Goal: Communication & Community: Ask a question

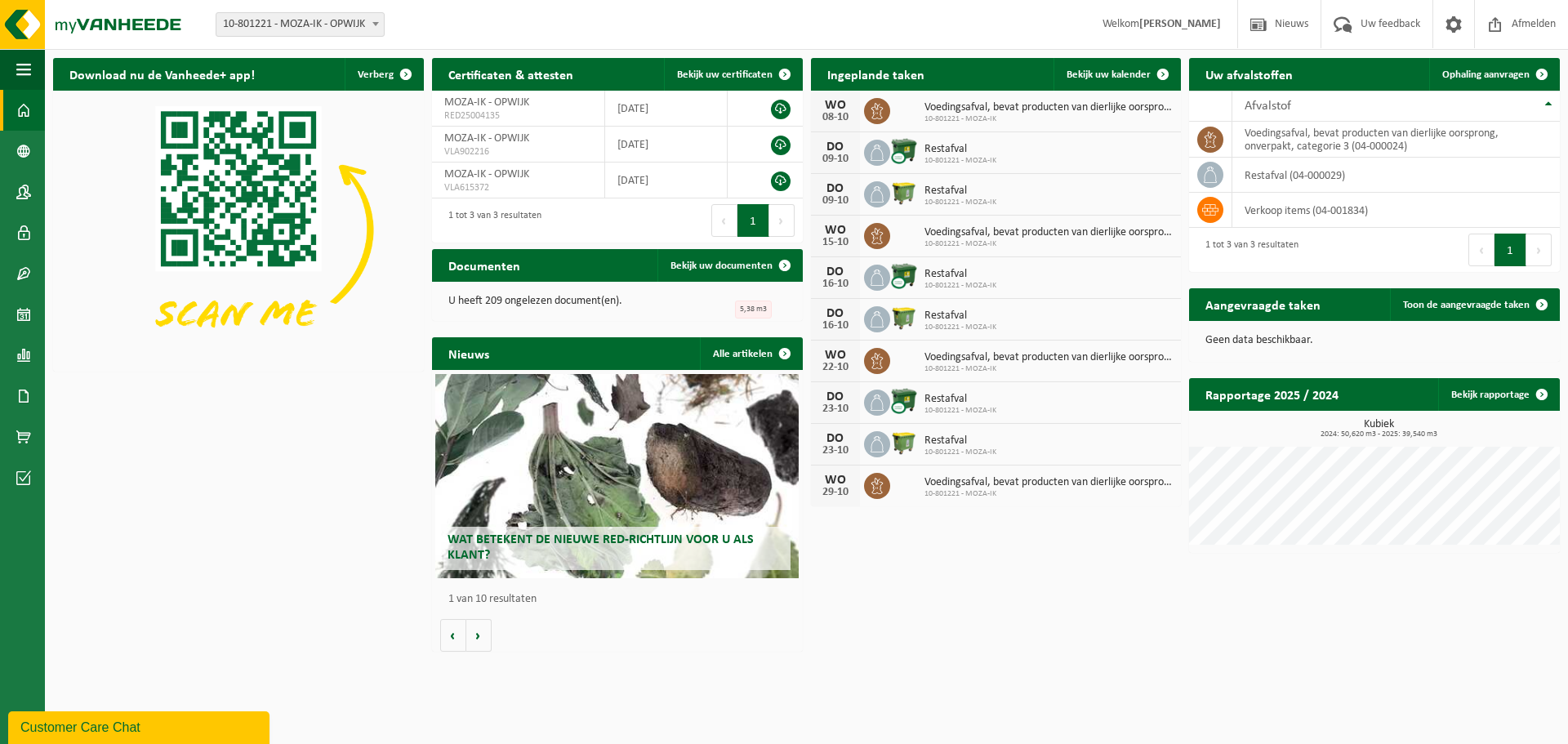
click at [113, 722] on div "Customer Care Chat" at bounding box center [139, 727] width 237 height 20
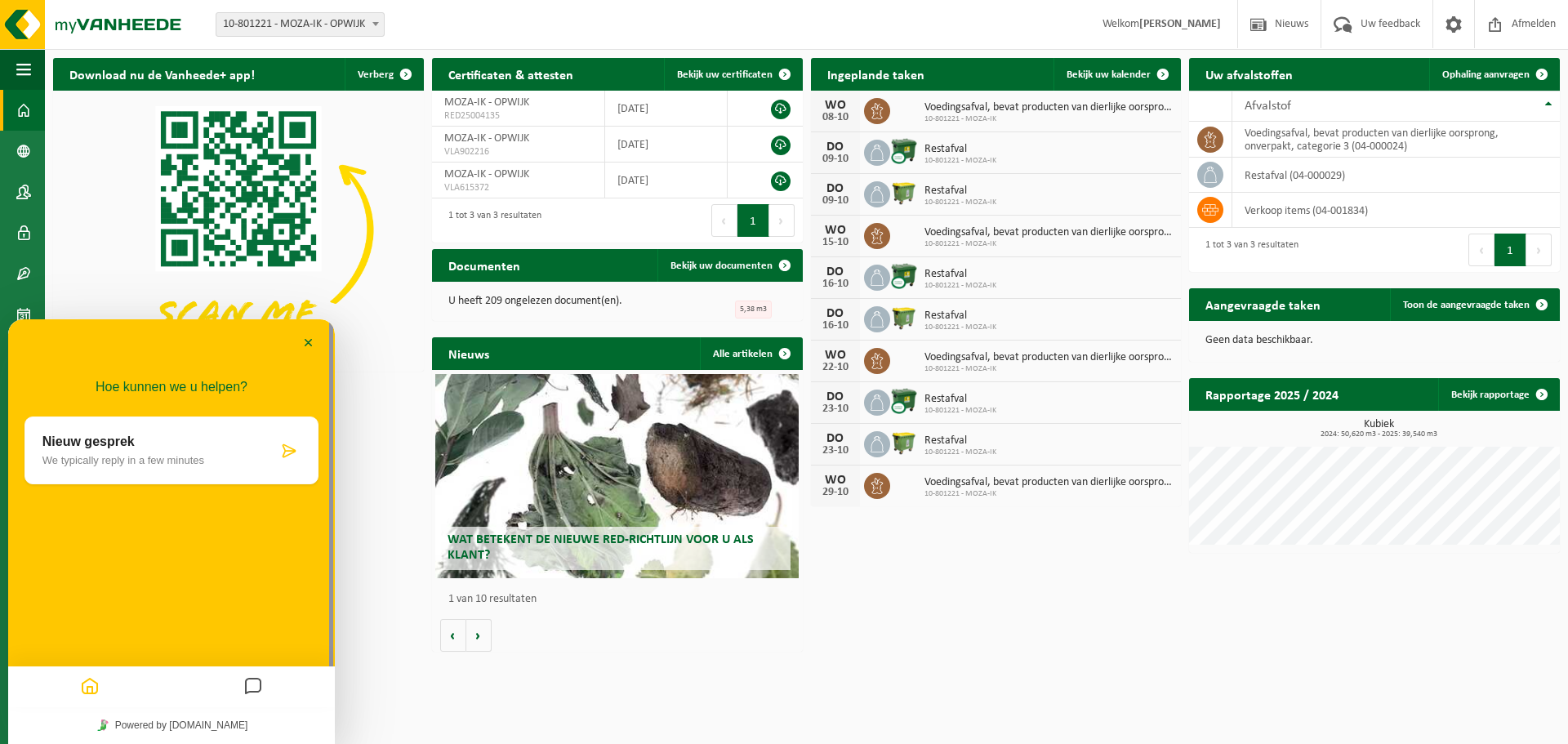
click at [190, 471] on div "Nieuw gesprek We typically reply in a few minutes" at bounding box center [171, 450] width 294 height 68
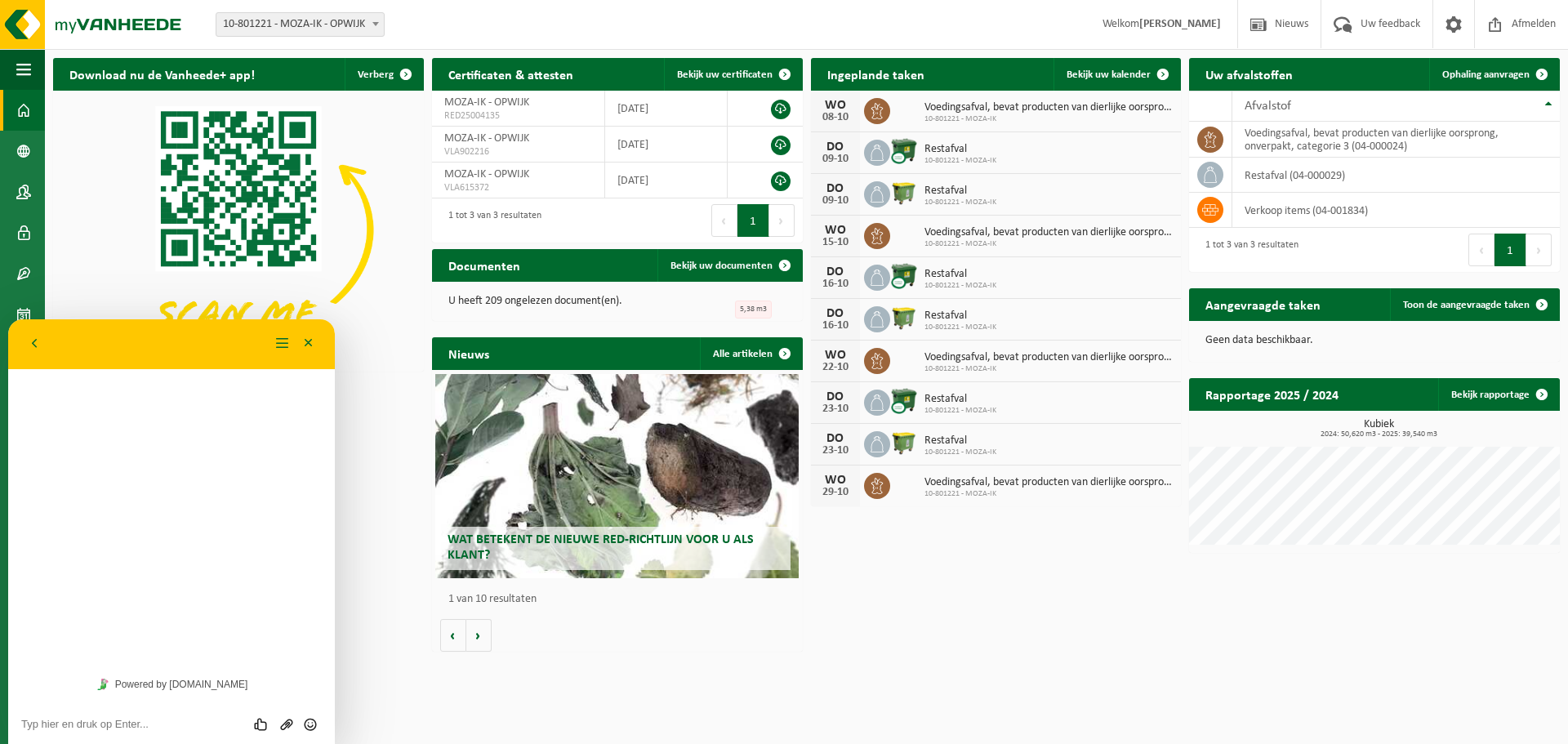
click at [106, 726] on textarea at bounding box center [172, 723] width 301 height 13
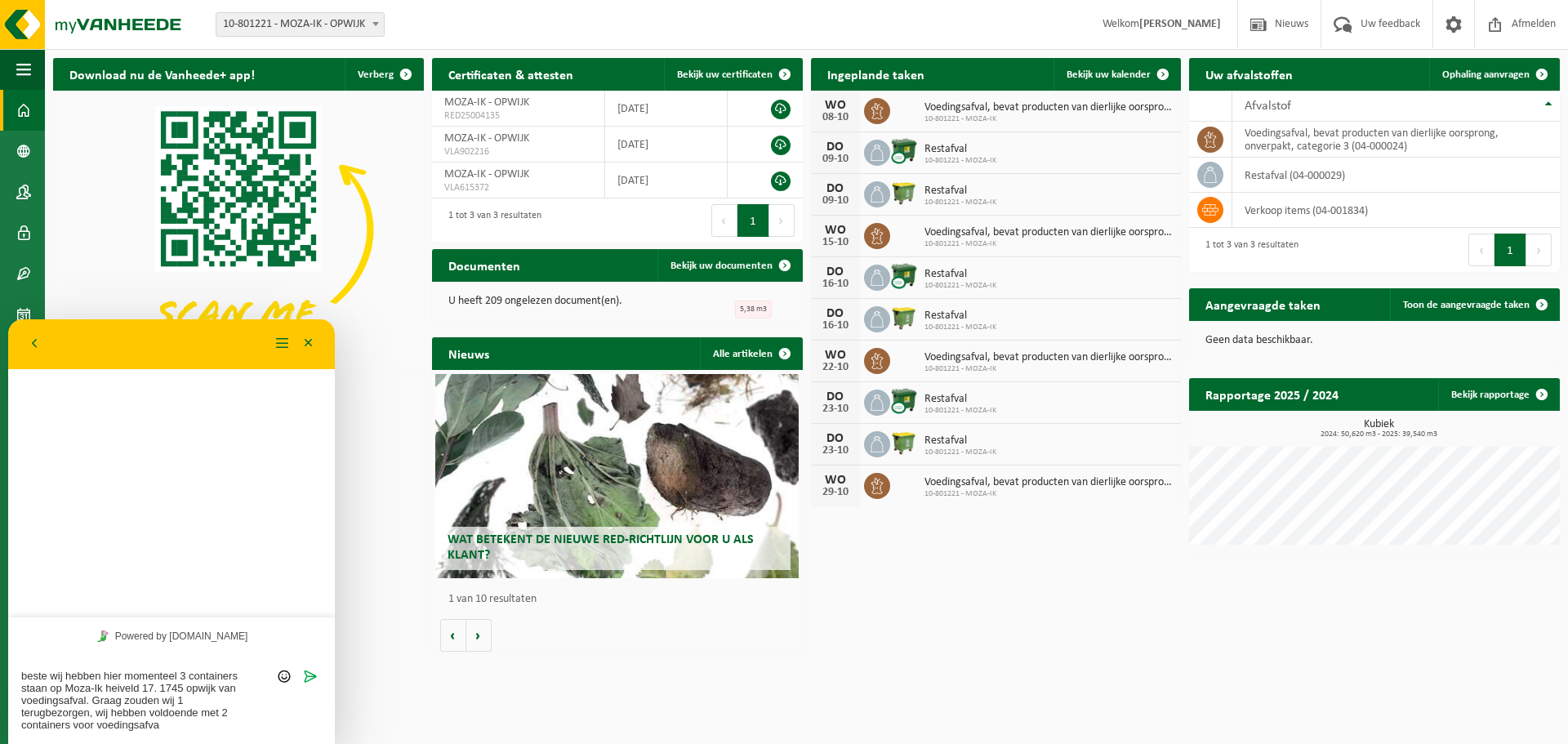
type textarea "beste wij hebben hier momenteel 3 containers staan op Moza-Ik heiveld 17. 1745 …"
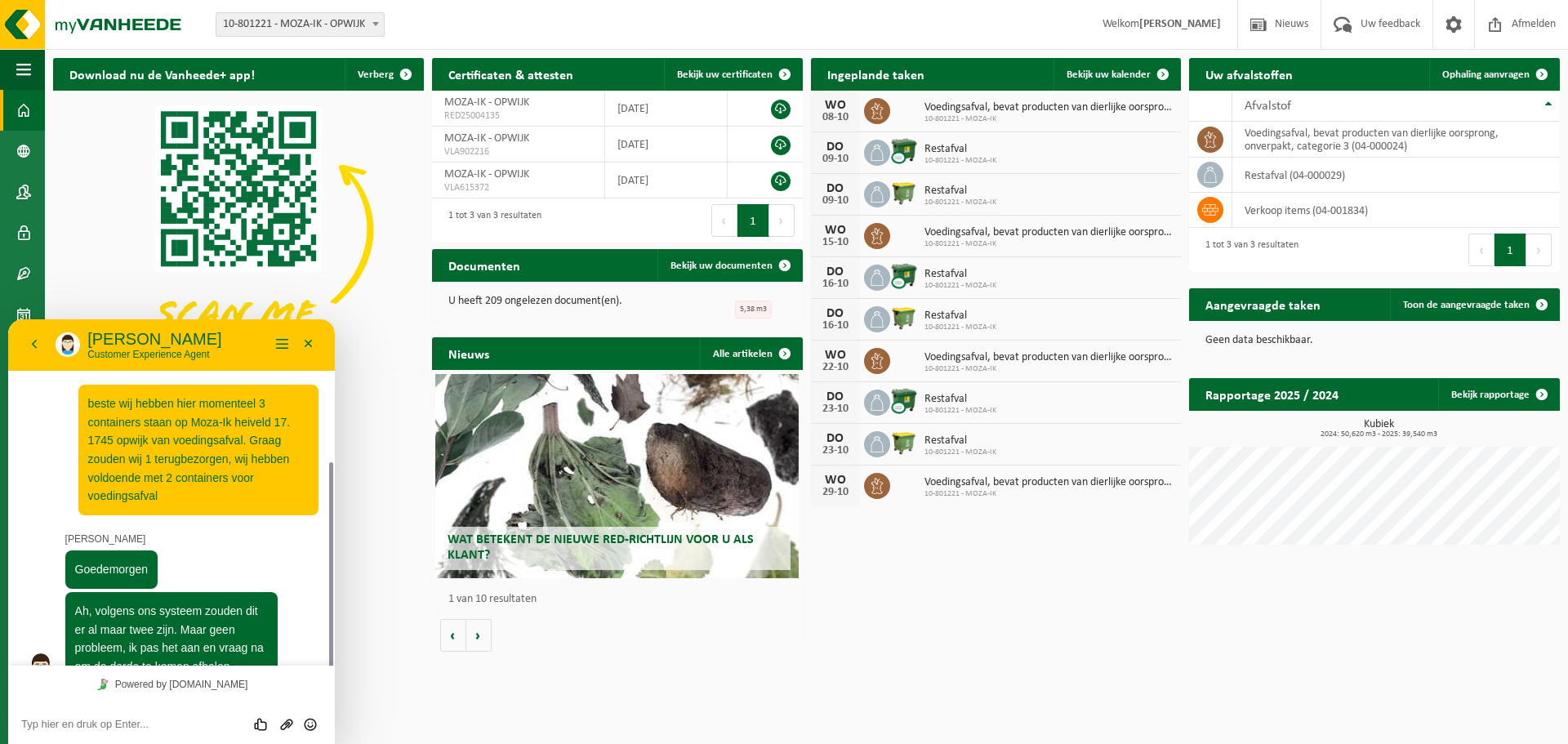
scroll to position [79, 0]
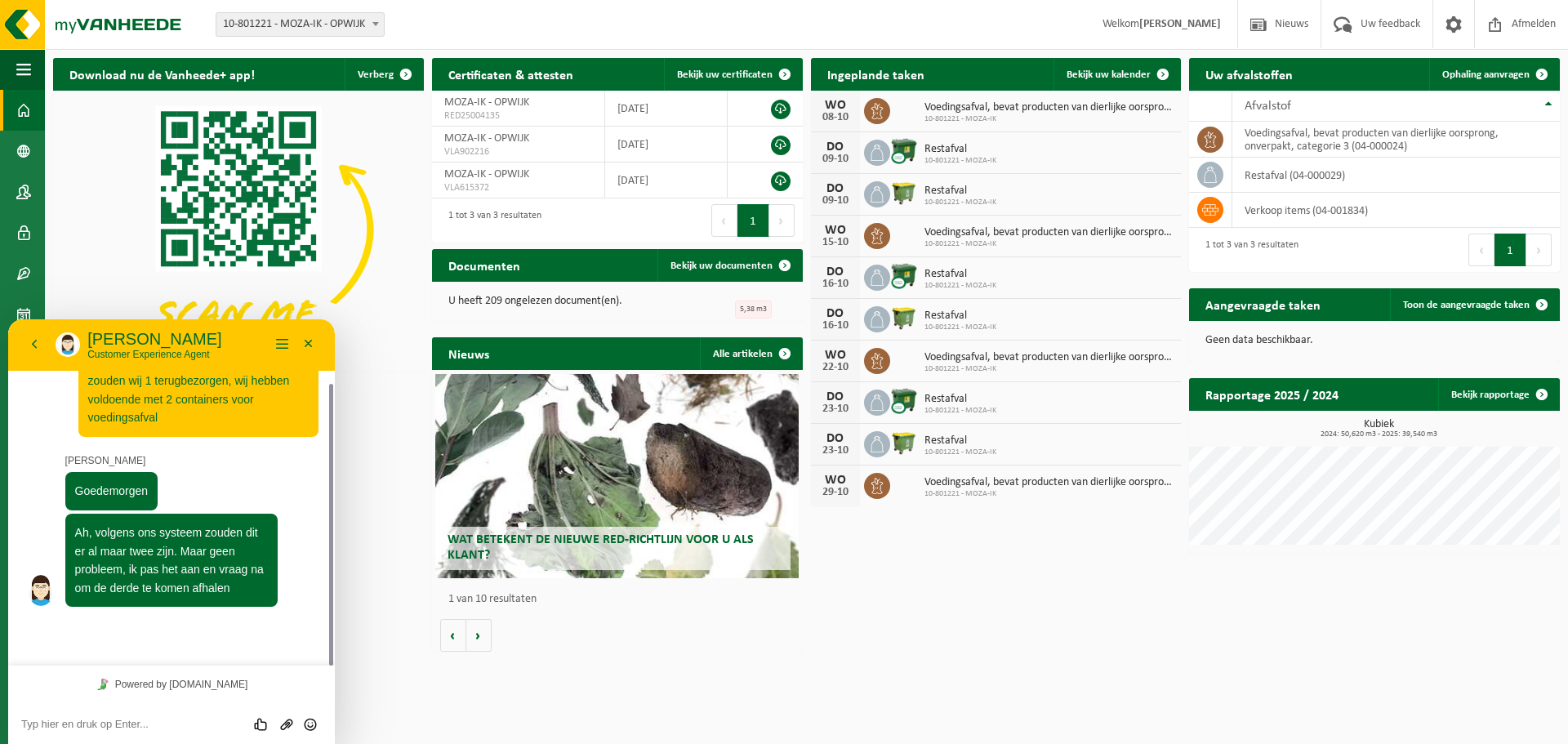
click at [126, 716] on div "Beoordeel deze chat Upload bestand Emoji invoeren" at bounding box center [172, 723] width 301 height 15
click at [123, 721] on textarea at bounding box center [172, 723] width 301 height 13
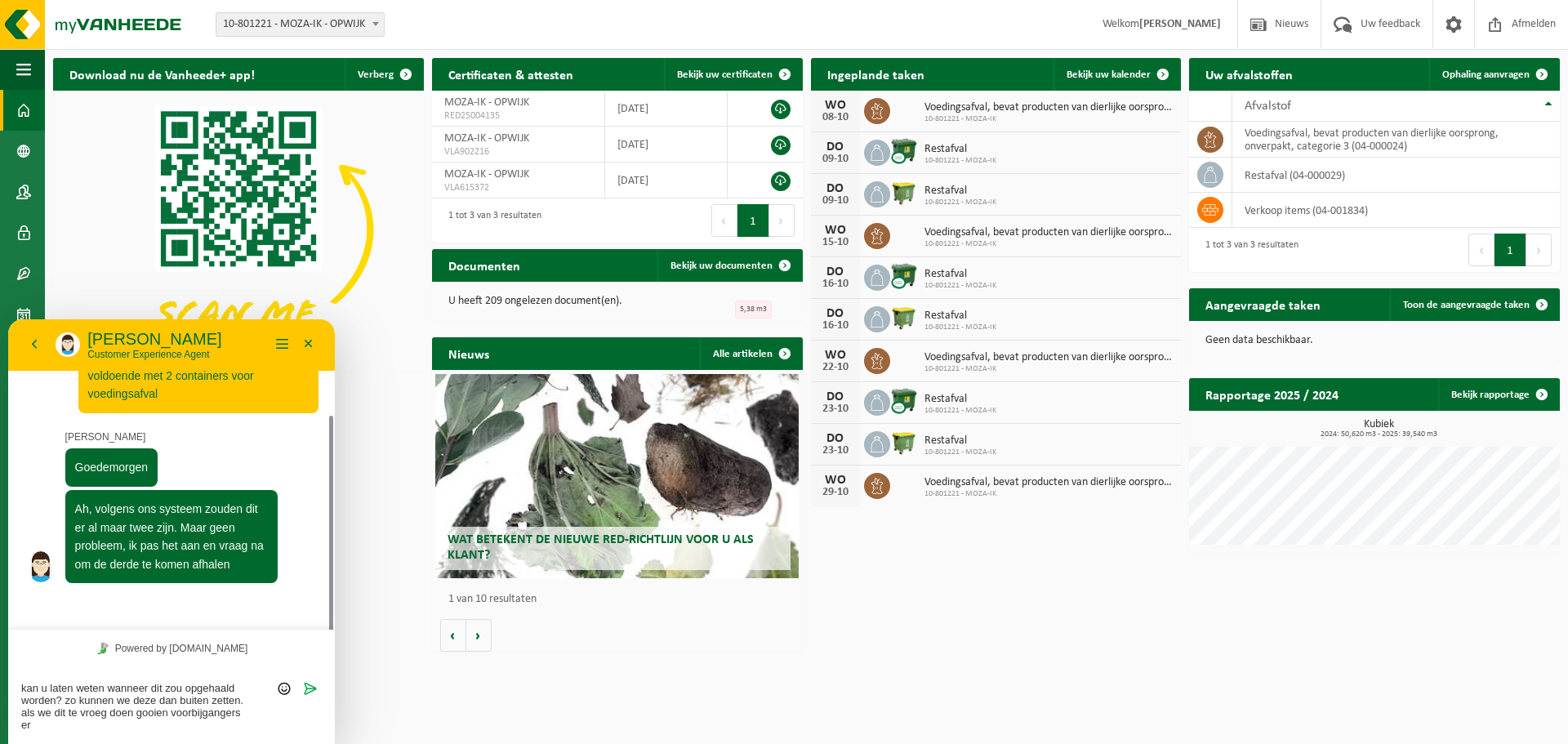
scroll to position [114, 0]
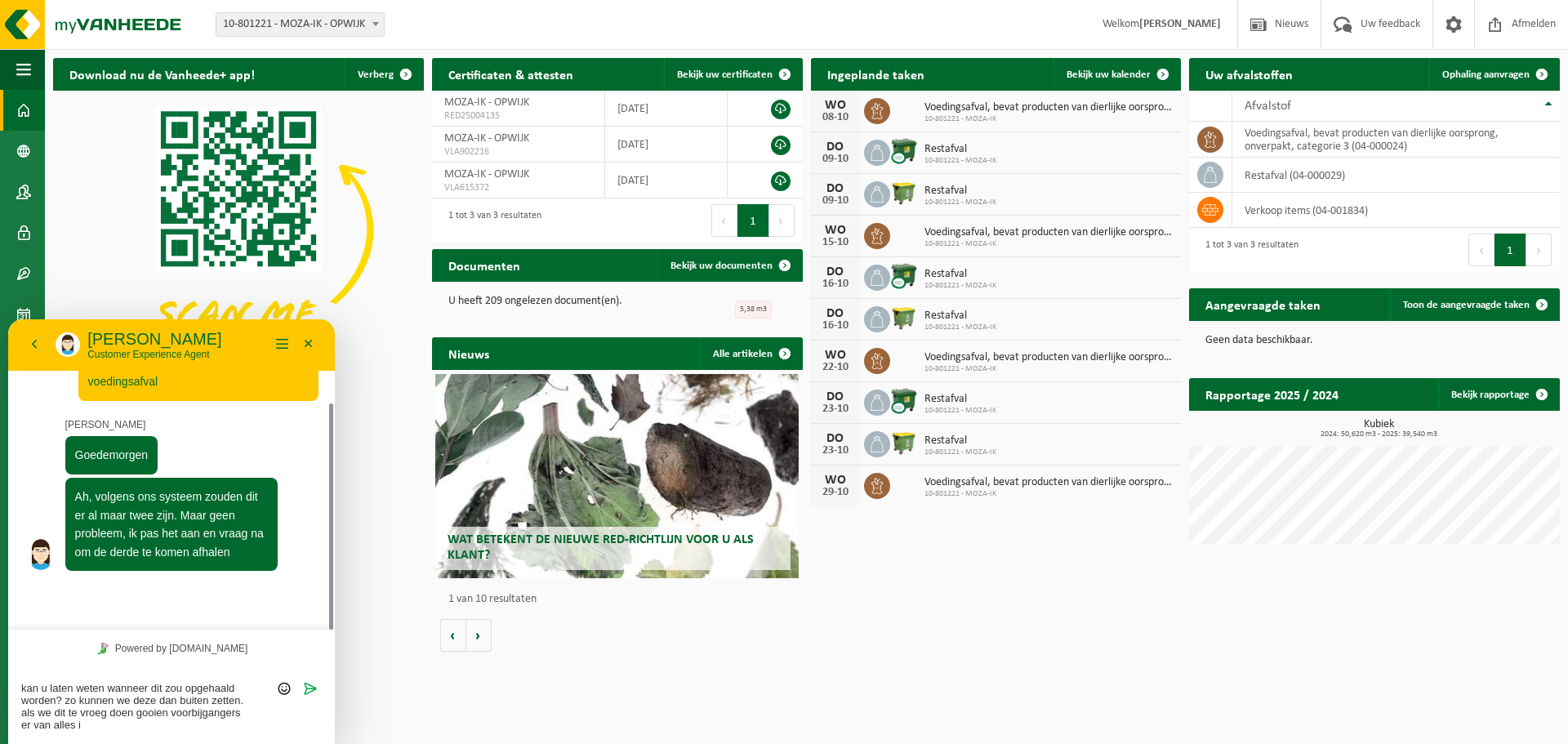
type textarea "kan u laten weten wanneer dit zou opgehaald worden? zo kunnen we deze dan buite…"
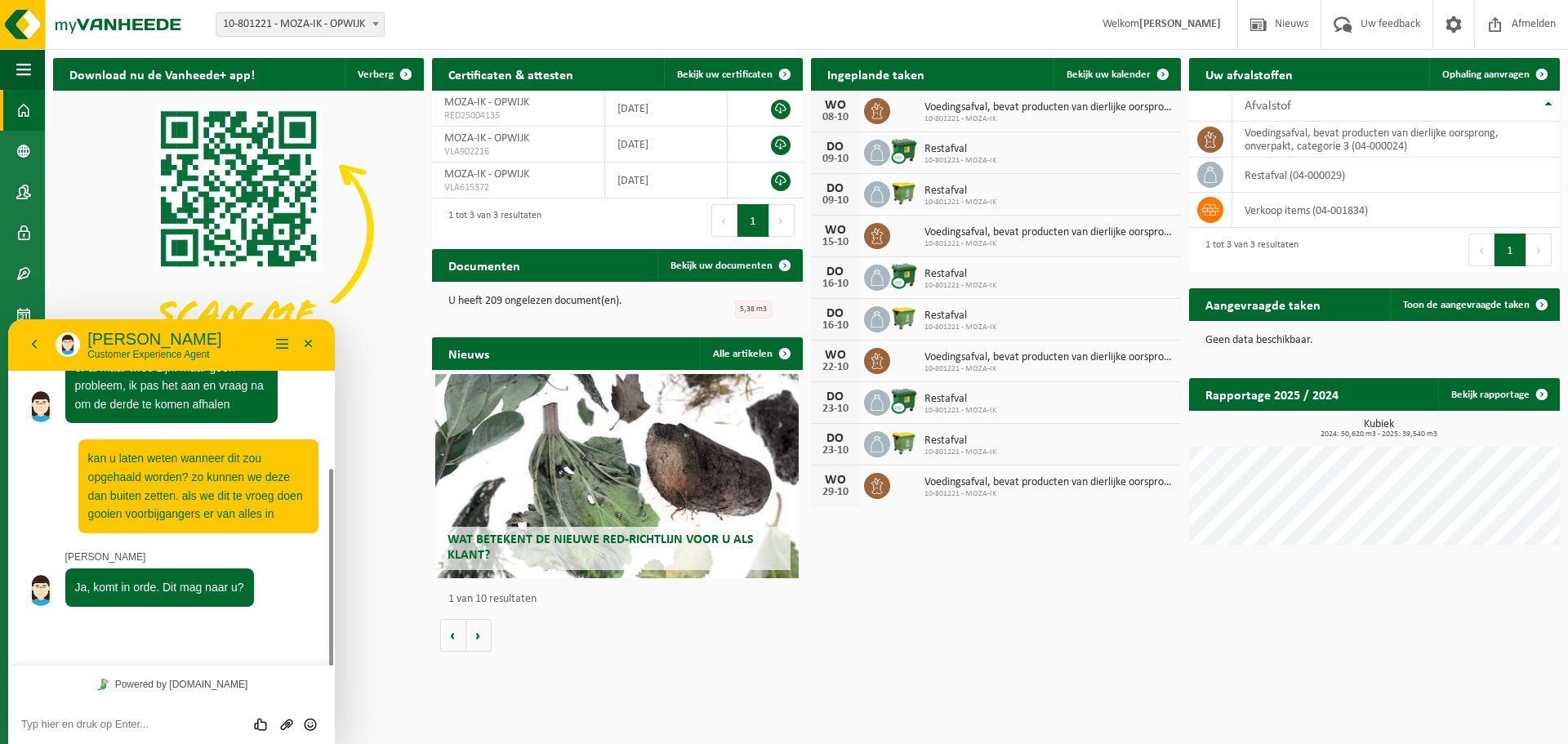
scroll to position [216, 0]
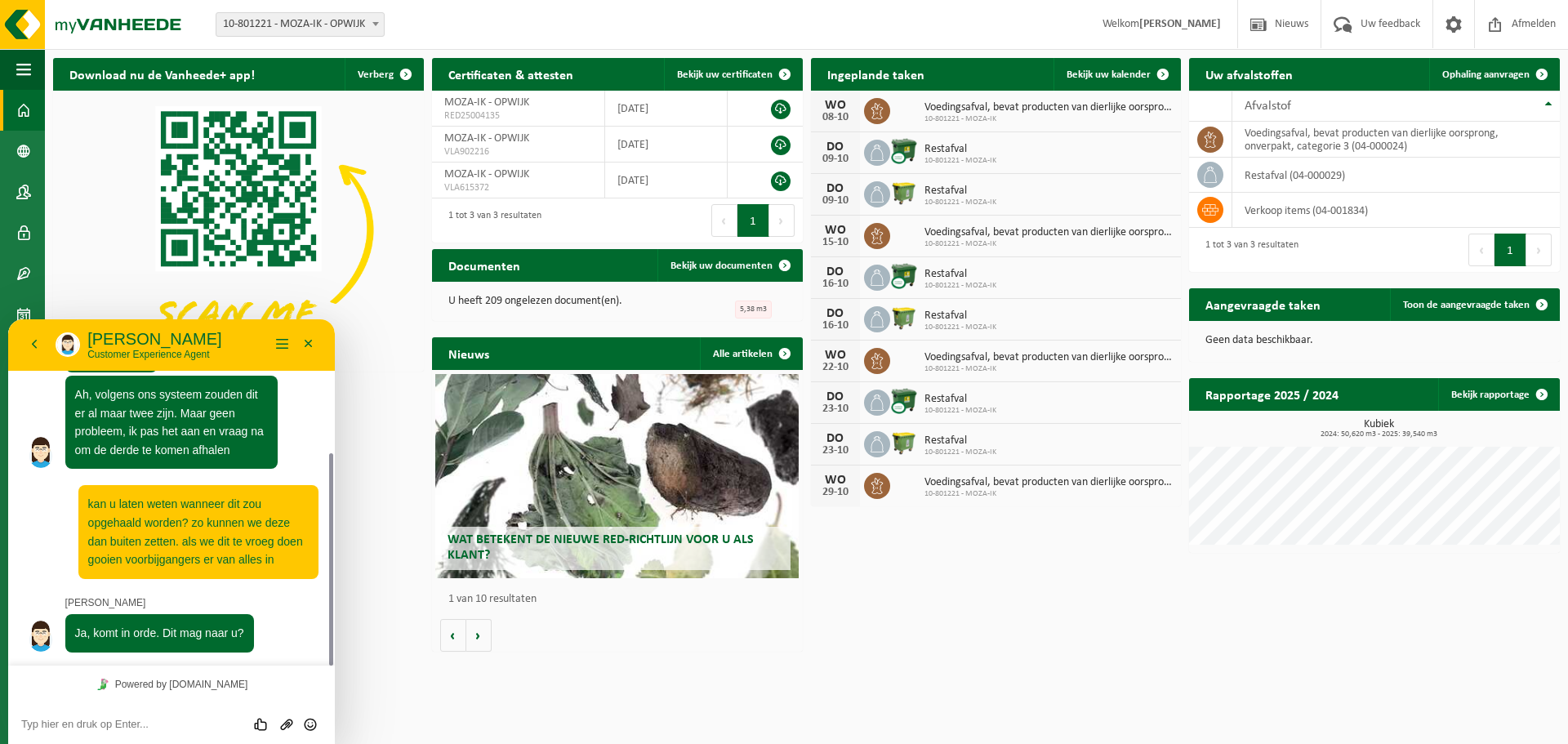
click at [139, 721] on textarea at bounding box center [172, 723] width 301 height 13
type textarea "perfect"
